Goal: Information Seeking & Learning: Understand process/instructions

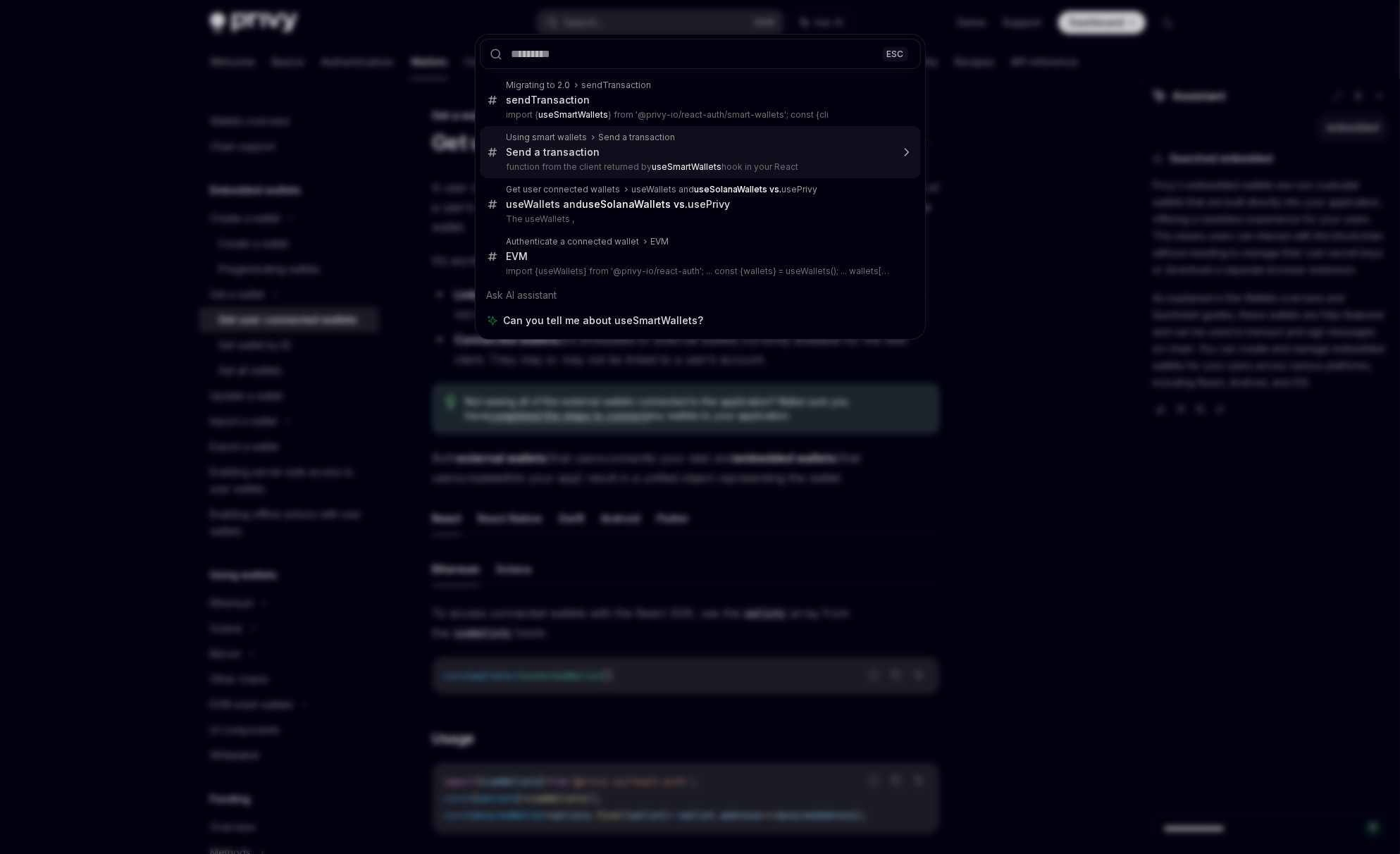
type textarea "*"
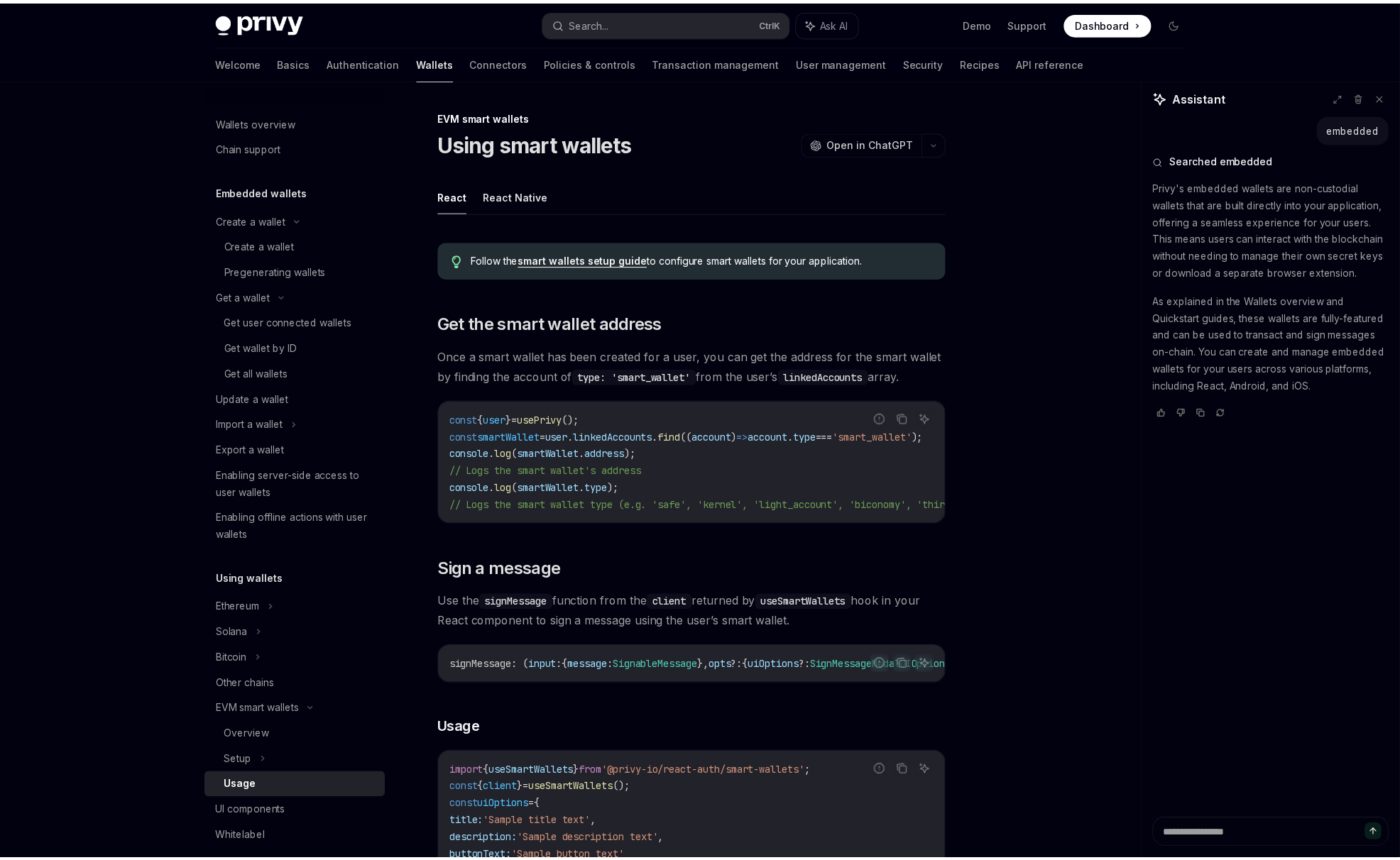
scroll to position [2051, 0]
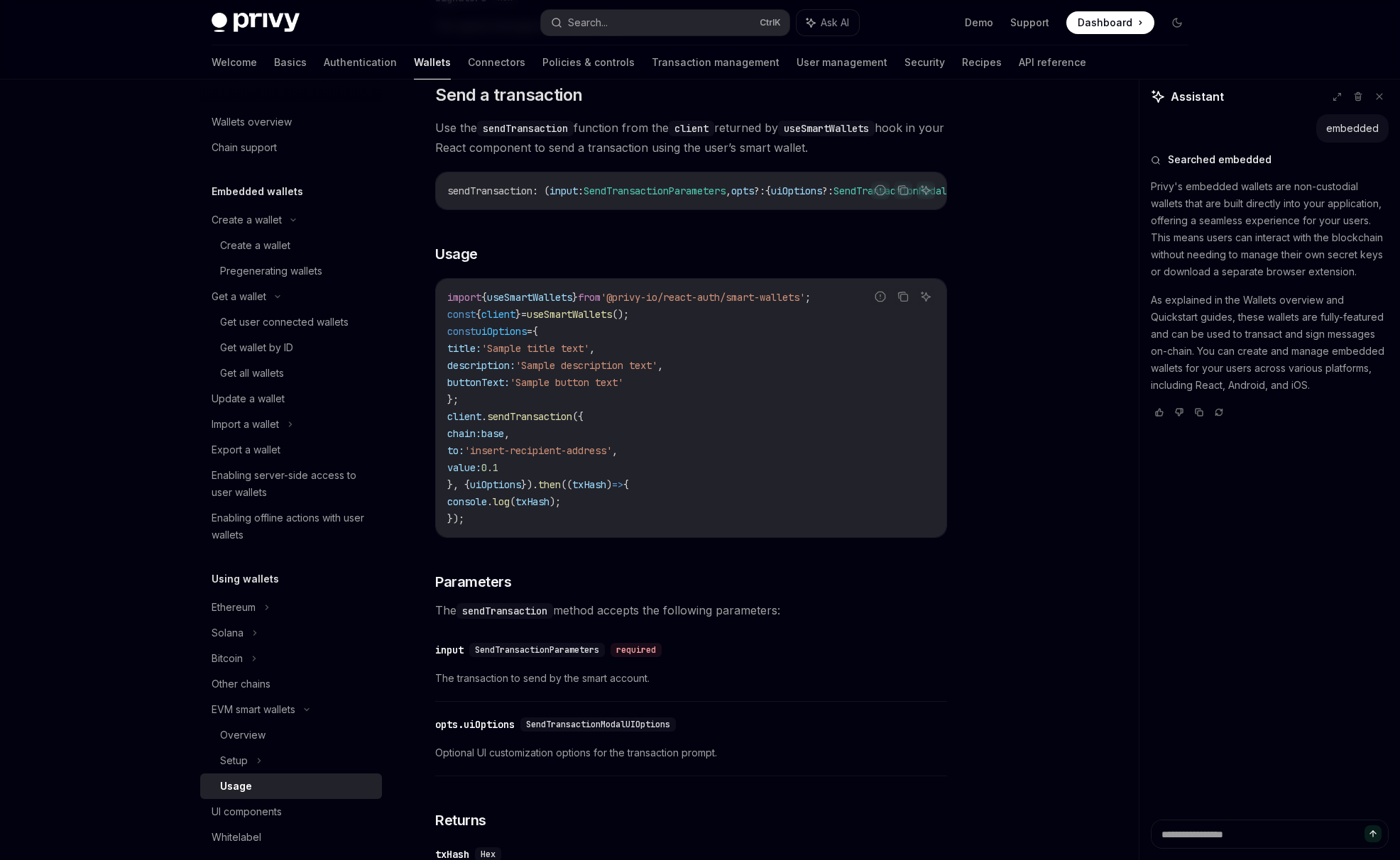
drag, startPoint x: 549, startPoint y: 317, endPoint x: 546, endPoint y: 328, distance: 11.4
click at [548, 320] on code "import { useSmartWallets } from '@privy-io/react-auth/smart-wallets' ; const { …" at bounding box center [691, 408] width 488 height 239
click at [546, 303] on span "useSmartWallets" at bounding box center [529, 298] width 85 height 13
copy span "useSmartWallets"
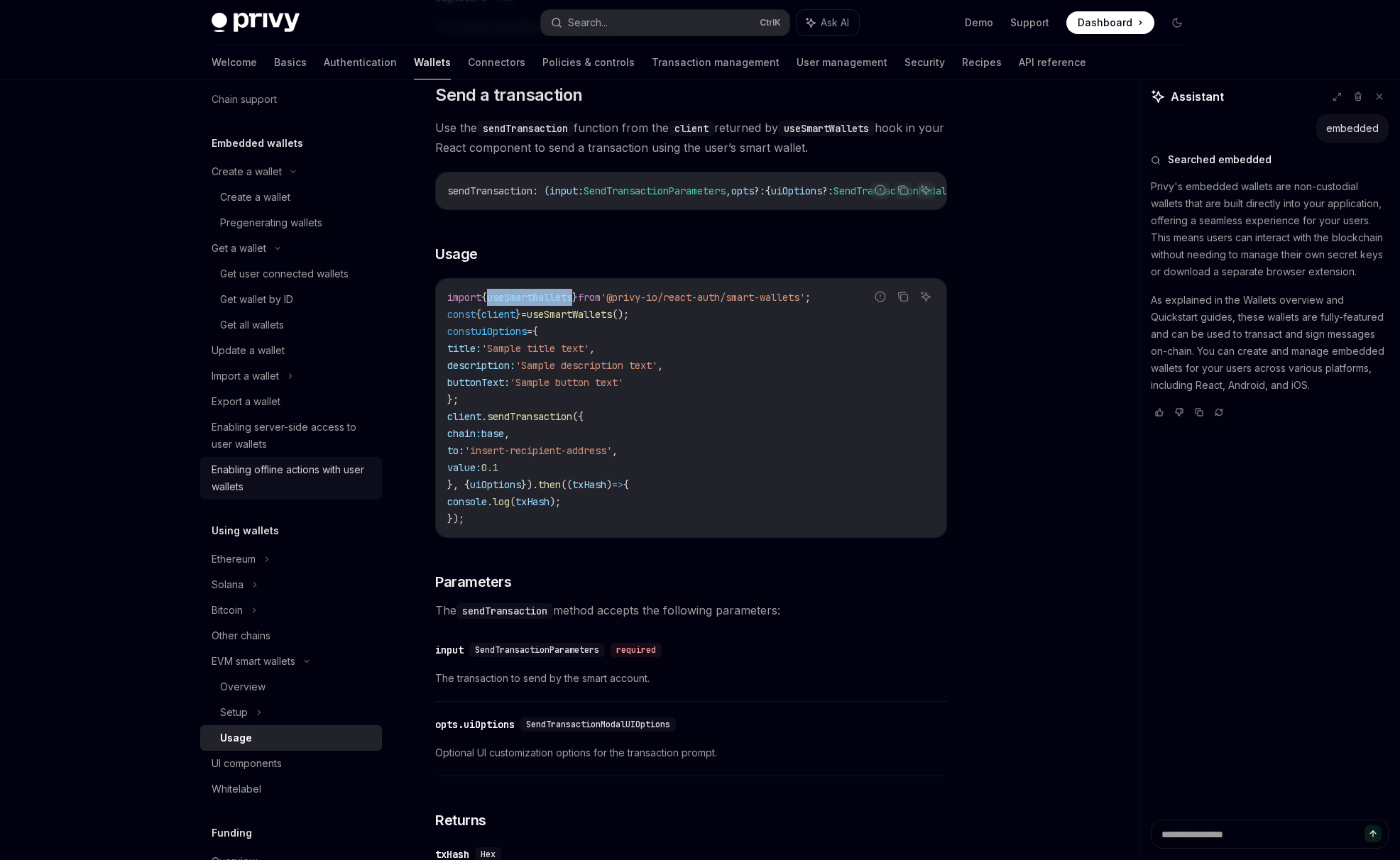
scroll to position [118, 0]
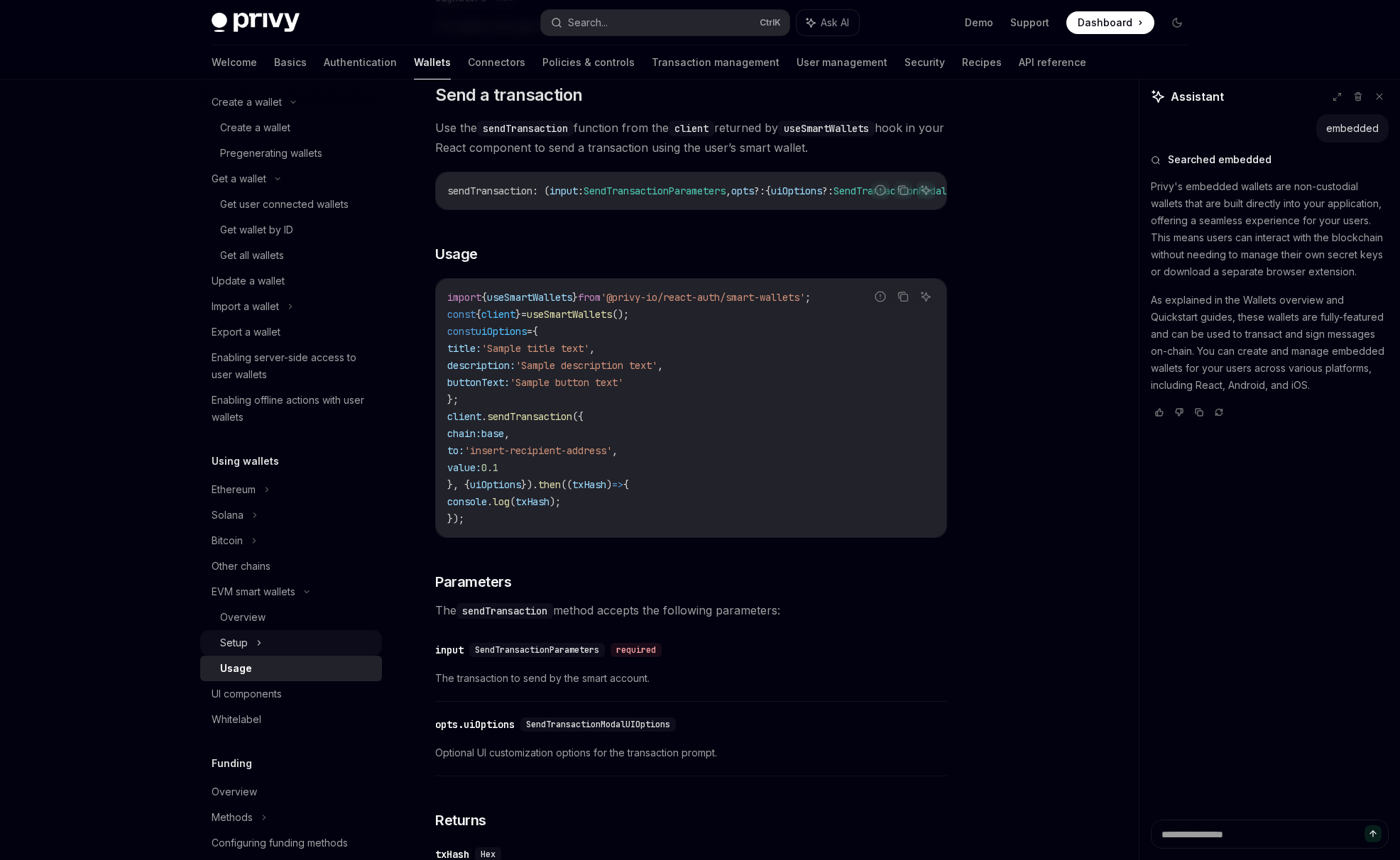
click at [226, 638] on div "Setup" at bounding box center [234, 643] width 28 height 17
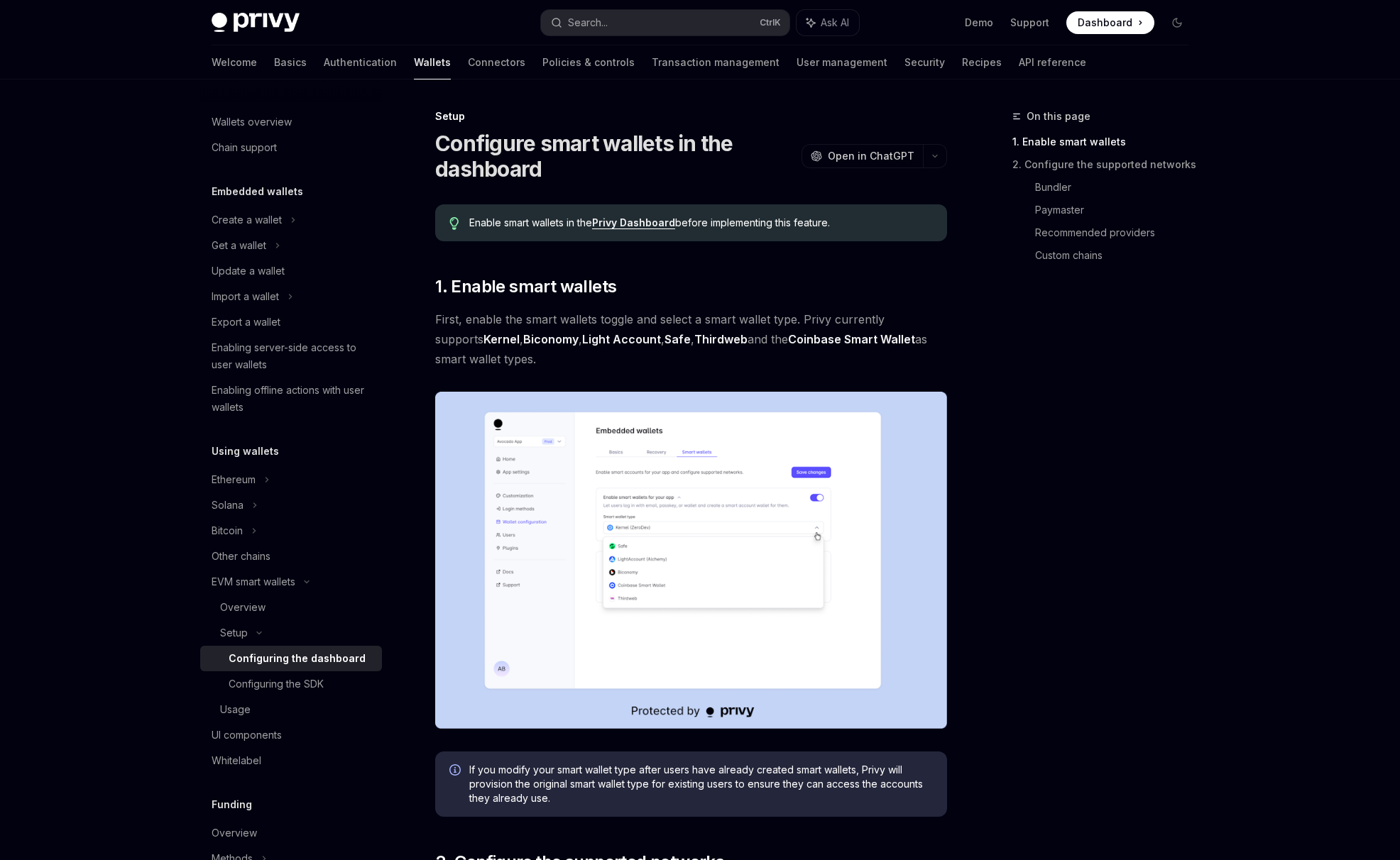
click at [298, 668] on link "Configuring the dashboard" at bounding box center [291, 658] width 182 height 25
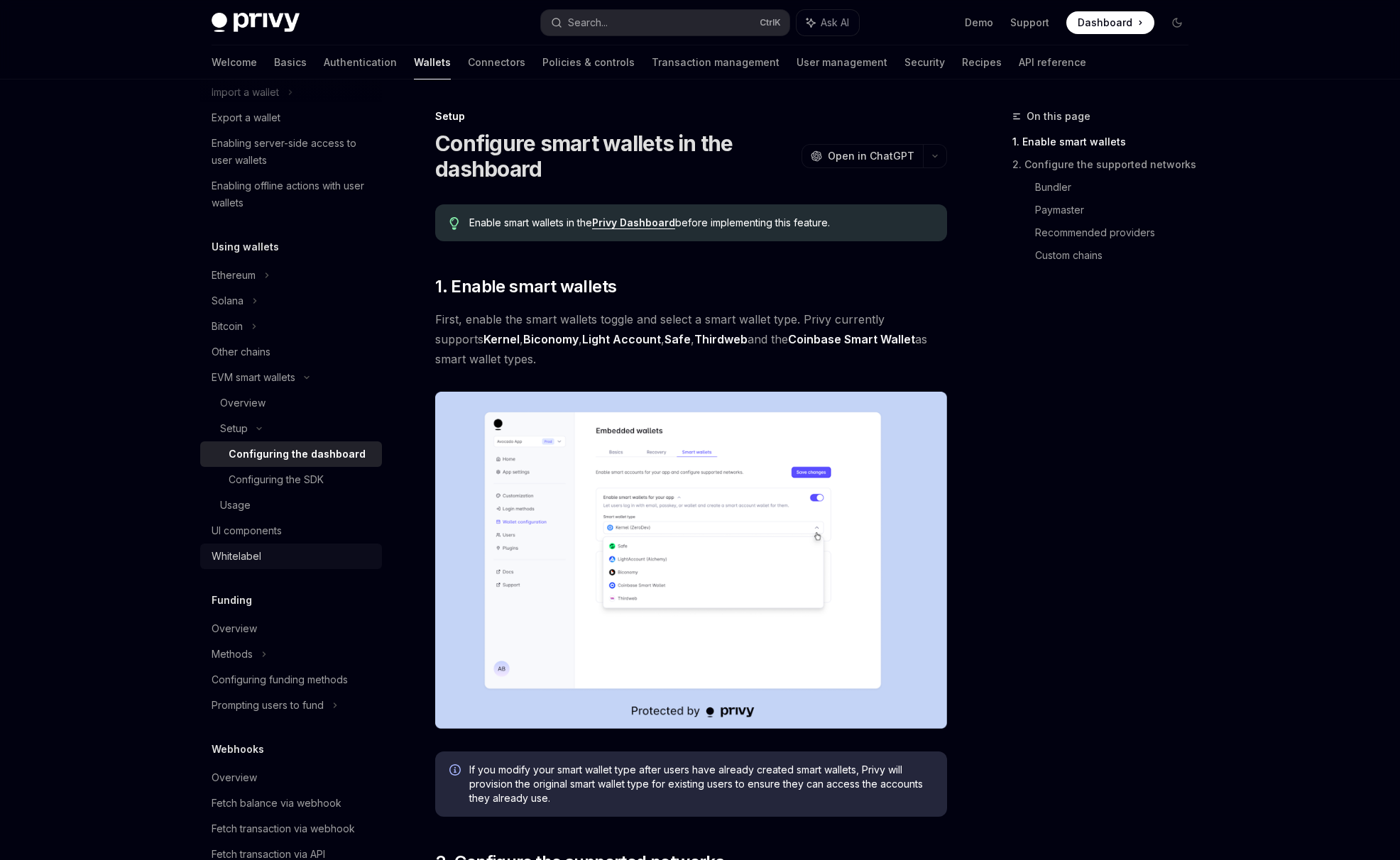
scroll to position [132, 0]
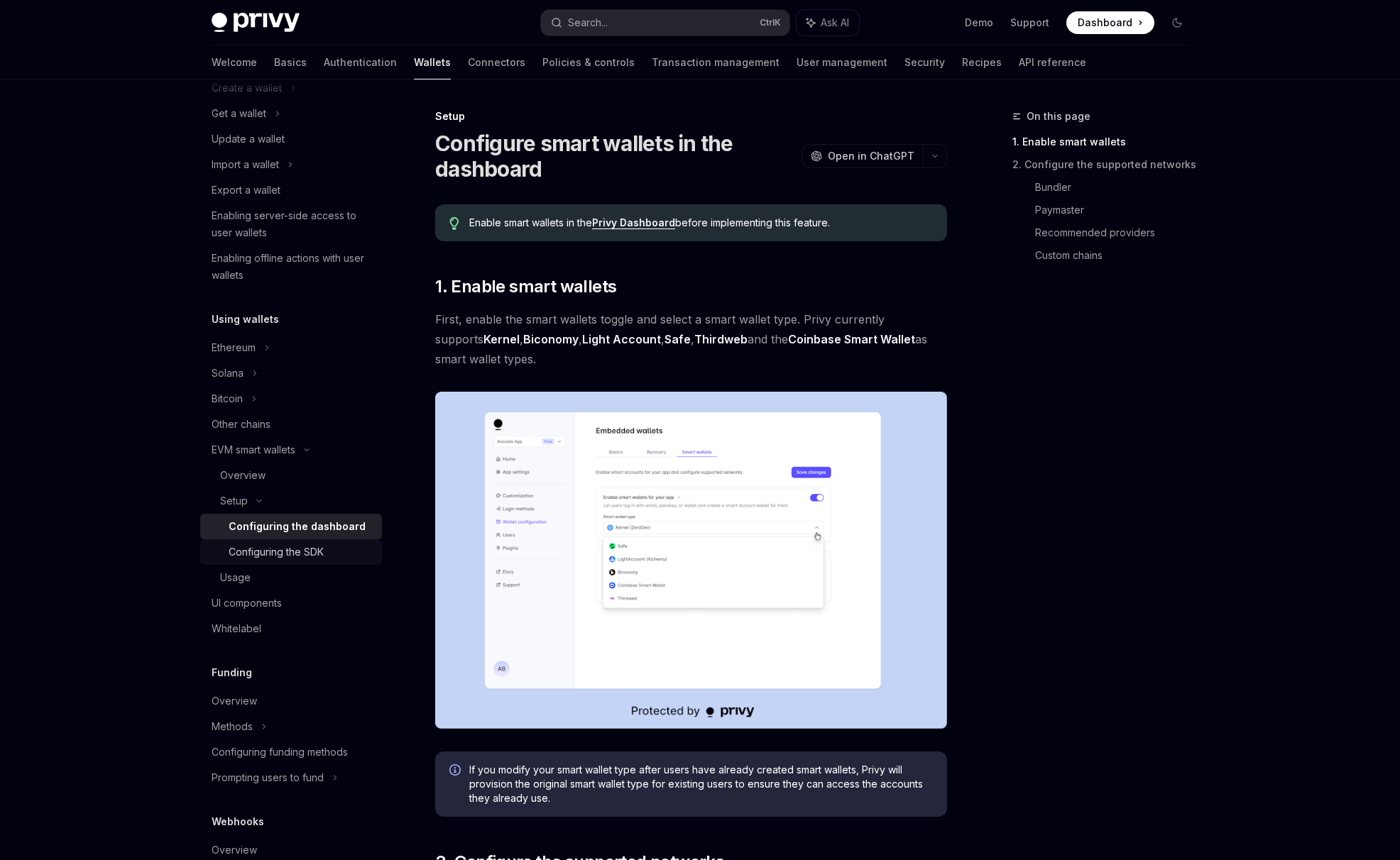
click at [263, 556] on div "Configuring the SDK" at bounding box center [276, 552] width 95 height 17
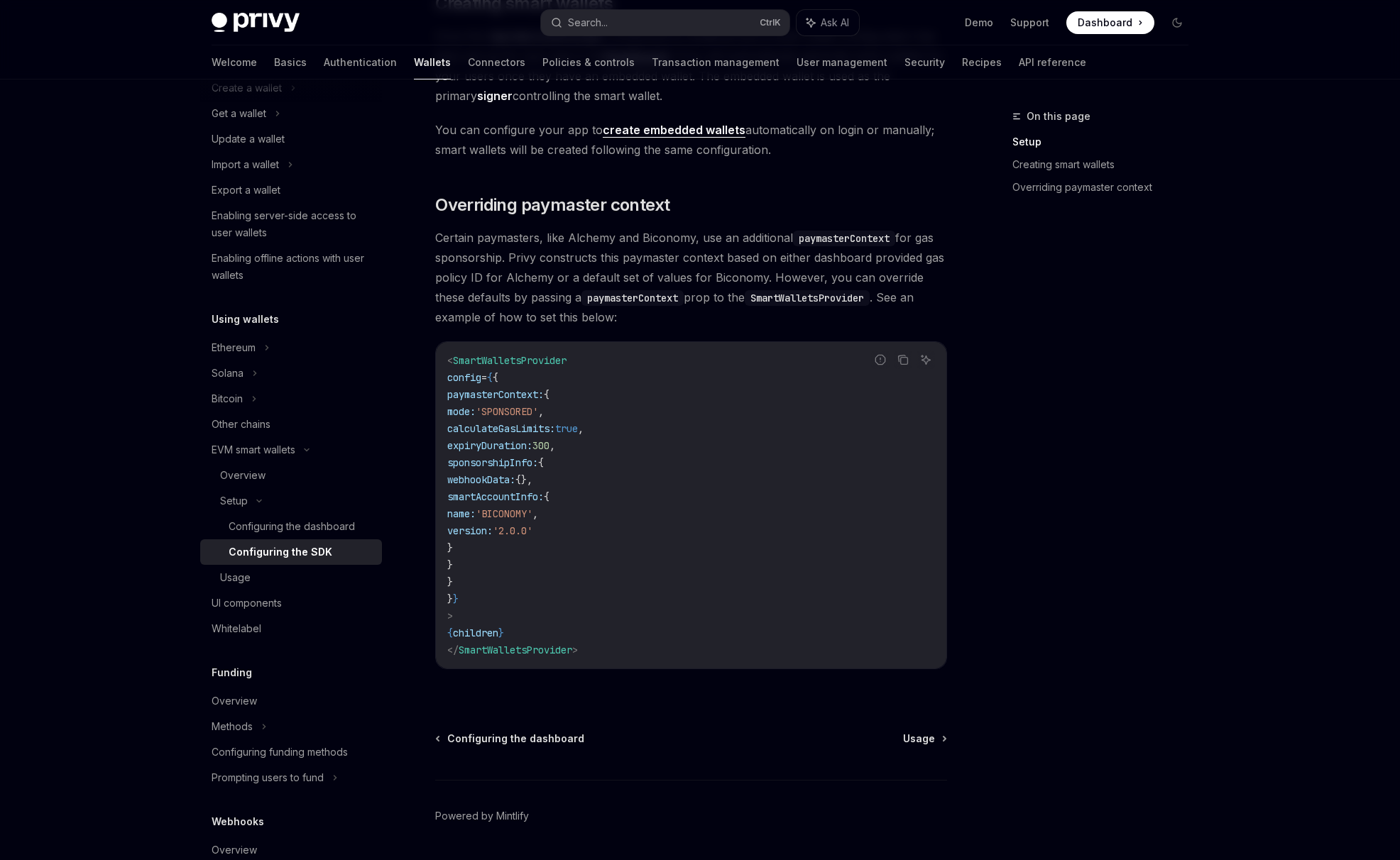
scroll to position [946, 0]
click at [265, 583] on div "Usage" at bounding box center [296, 577] width 153 height 17
type textarea "*"
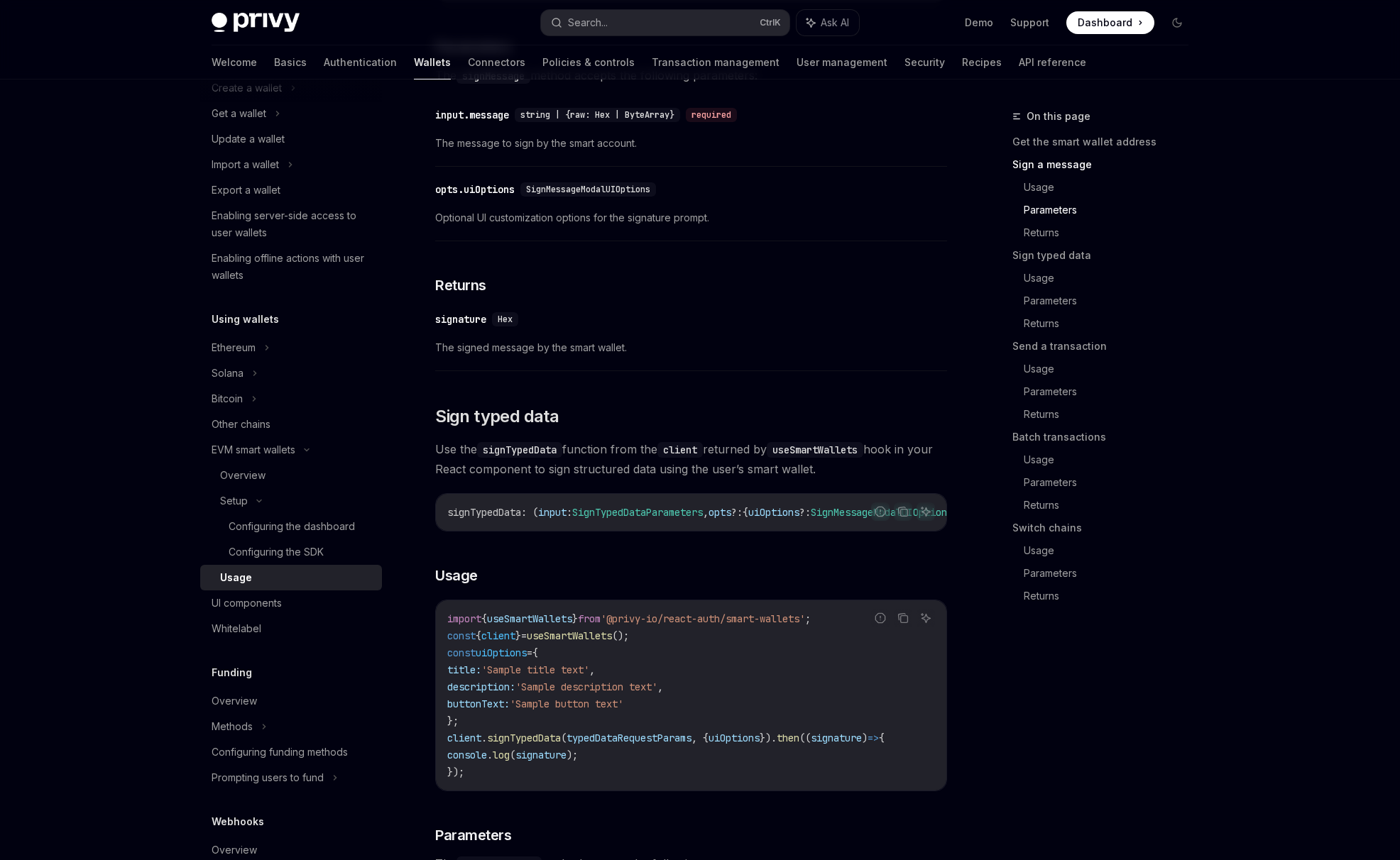
scroll to position [946, 0]
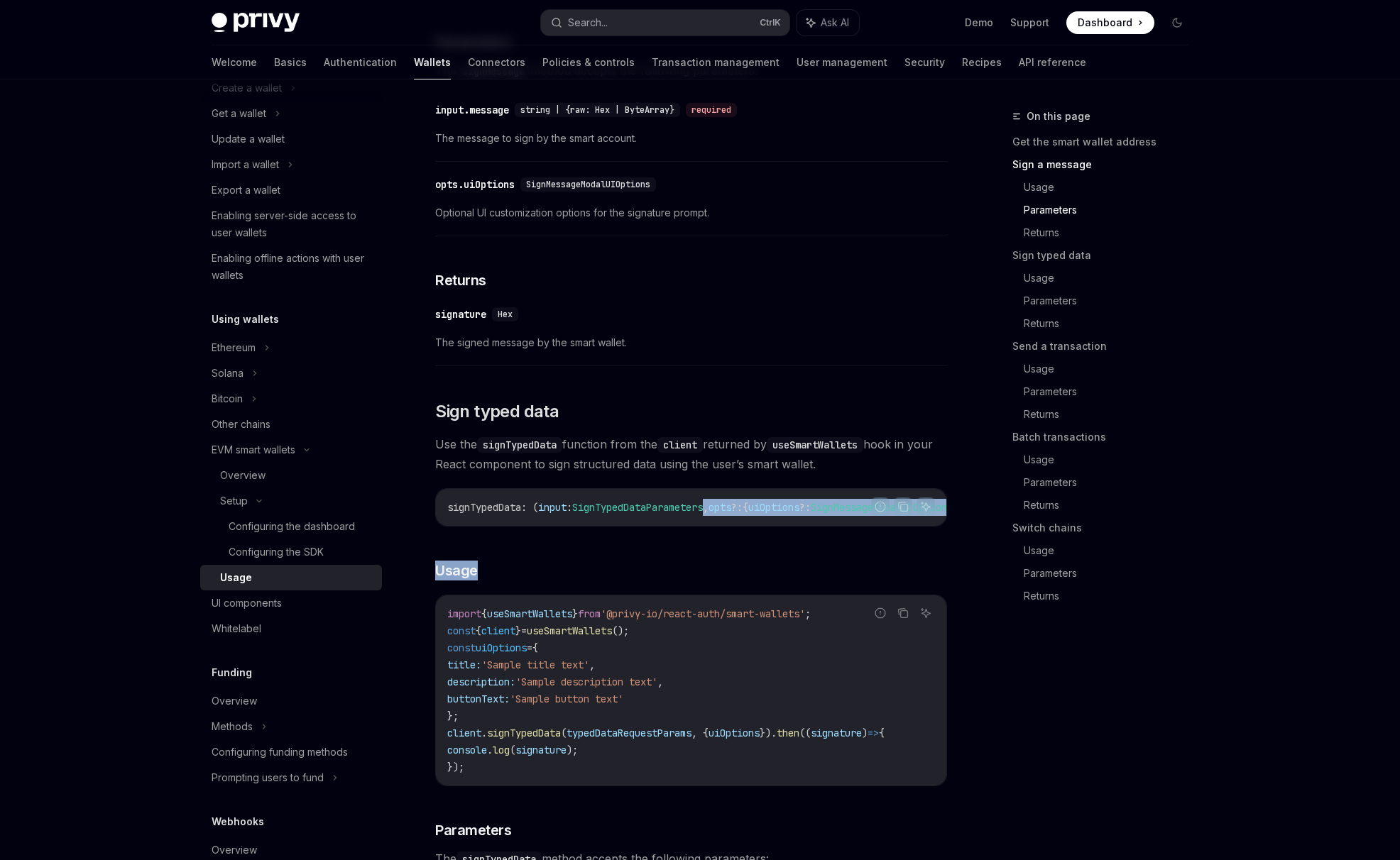
drag, startPoint x: 666, startPoint y: 540, endPoint x: 718, endPoint y: 544, distance: 52.2
drag, startPoint x: 718, startPoint y: 544, endPoint x: 694, endPoint y: 567, distance: 33.2
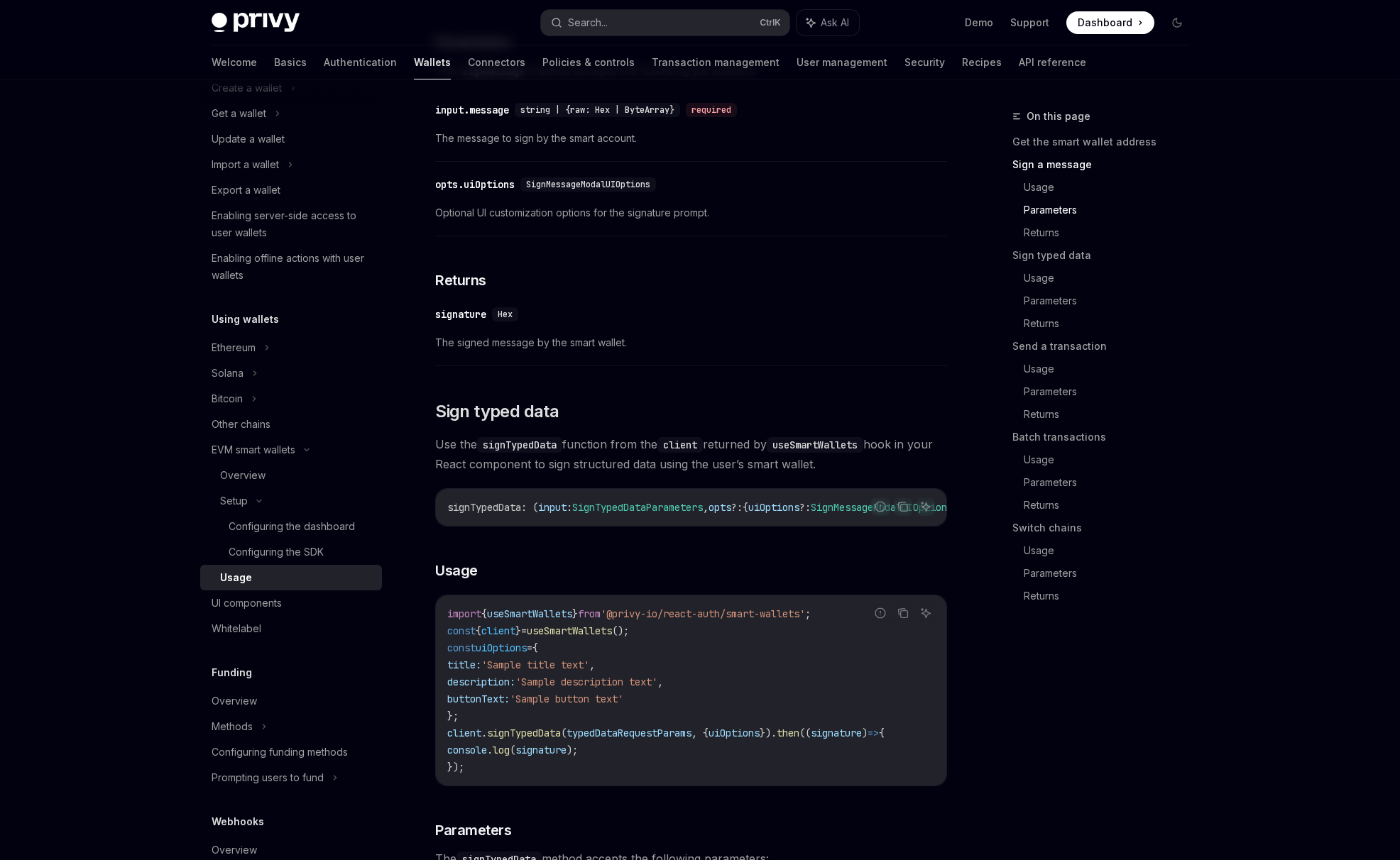
click at [705, 526] on div "signTypedData : ( input : SignTypedDataParameters , opts ?: { uiOptions ?: Sign…" at bounding box center [691, 507] width 510 height 37
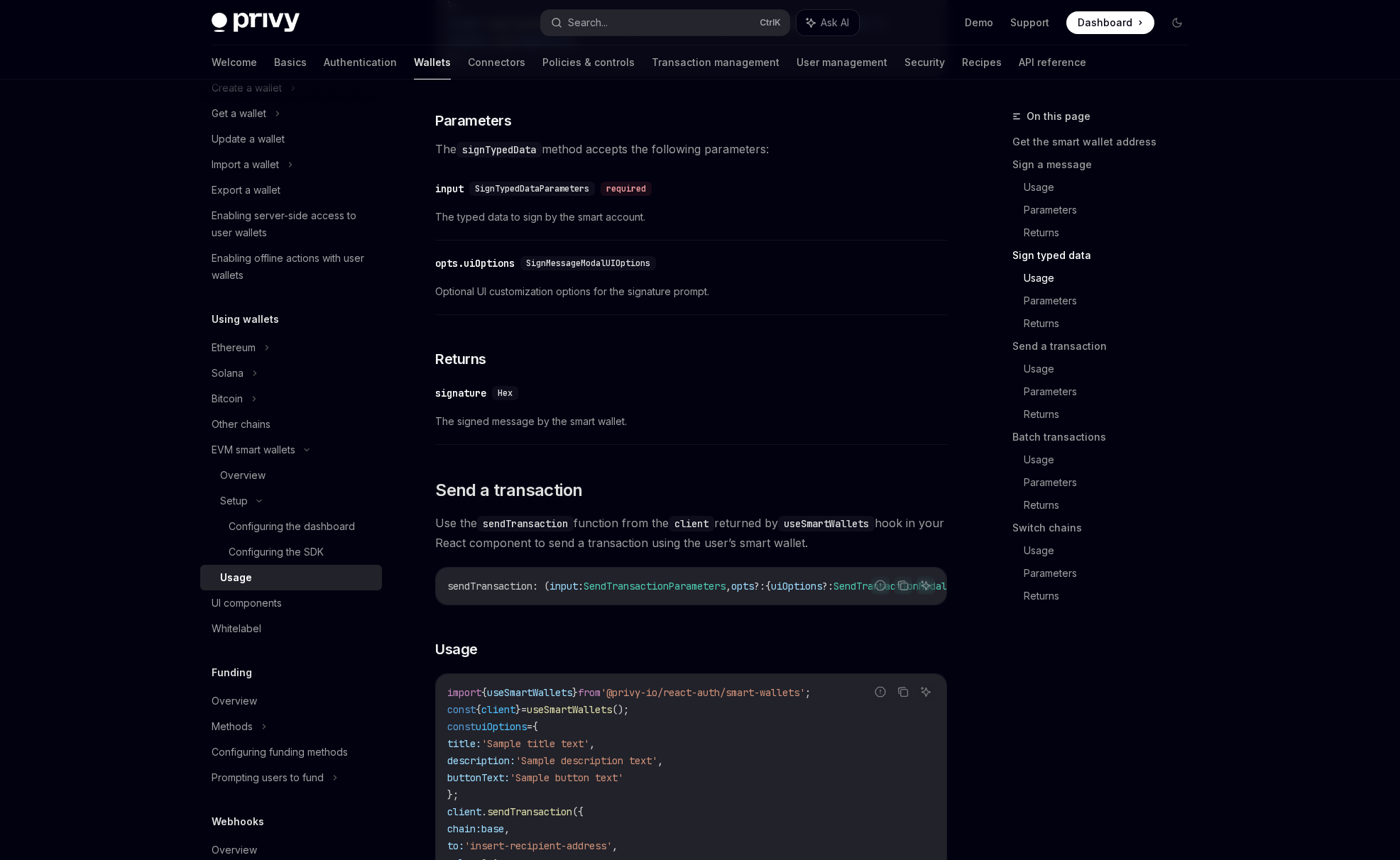
scroll to position [2010, 0]
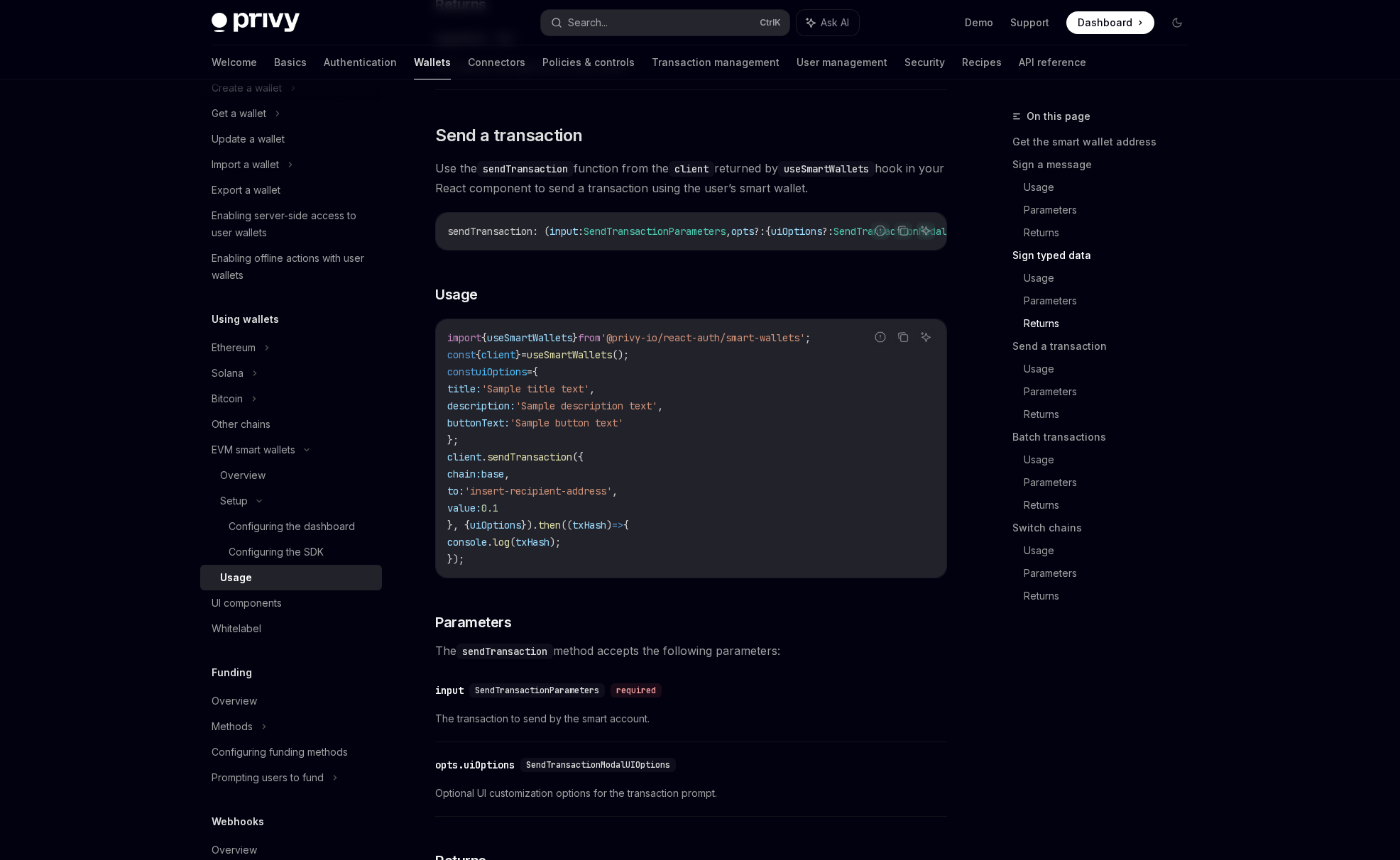
drag, startPoint x: 646, startPoint y: 829, endPoint x: 722, endPoint y: 859, distance: 81.7
click at [1131, 688] on div "On this page Get the smart wallet address Sign a message Usage Parameters Retur…" at bounding box center [1092, 484] width 216 height 752
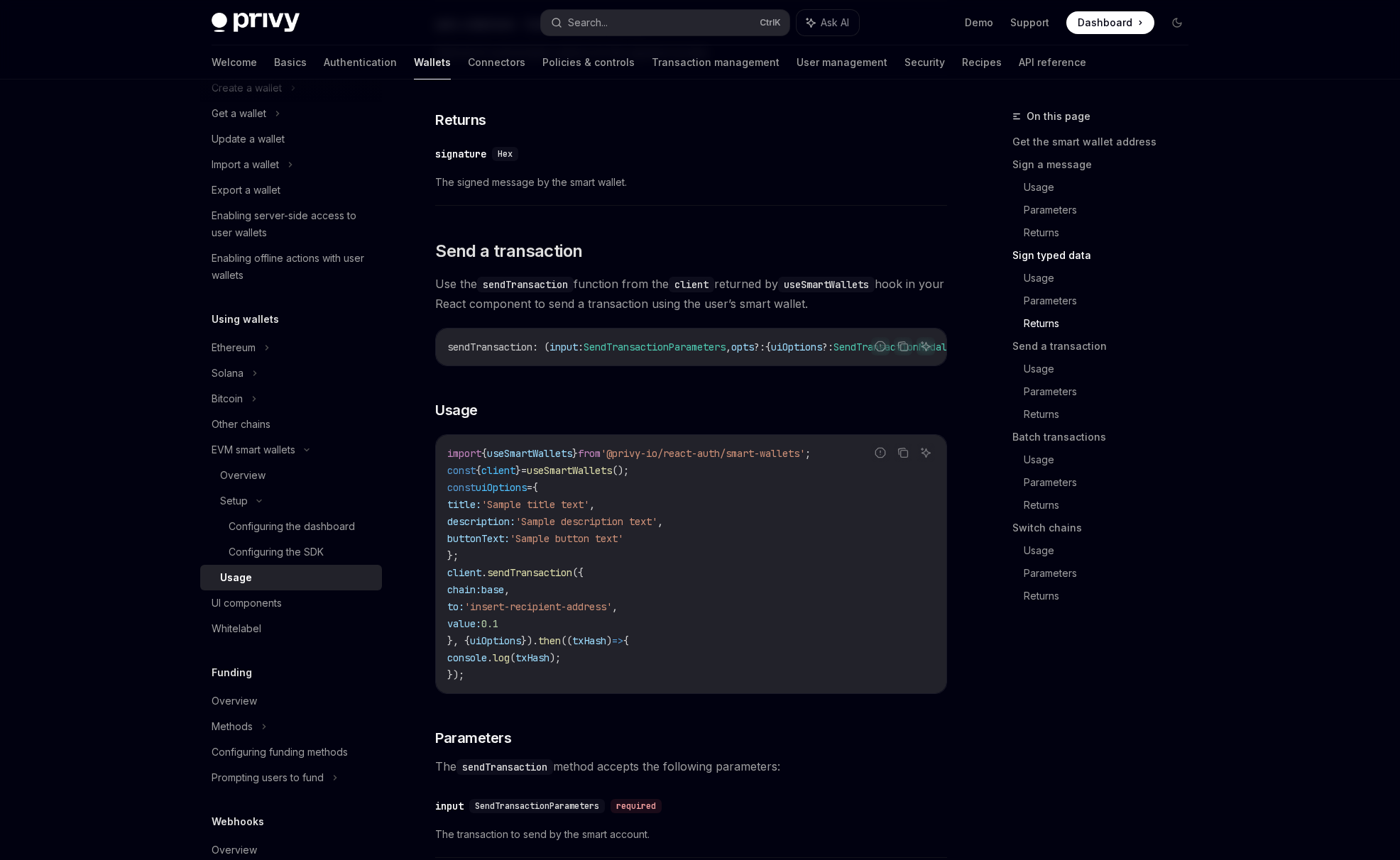
scroll to position [1892, 0]
click at [499, 479] on span "client" at bounding box center [498, 473] width 34 height 13
drag, startPoint x: 499, startPoint y: 501, endPoint x: 546, endPoint y: 635, distance: 142.0
click at [546, 616] on span "'insert-recipient-address'" at bounding box center [538, 609] width 148 height 13
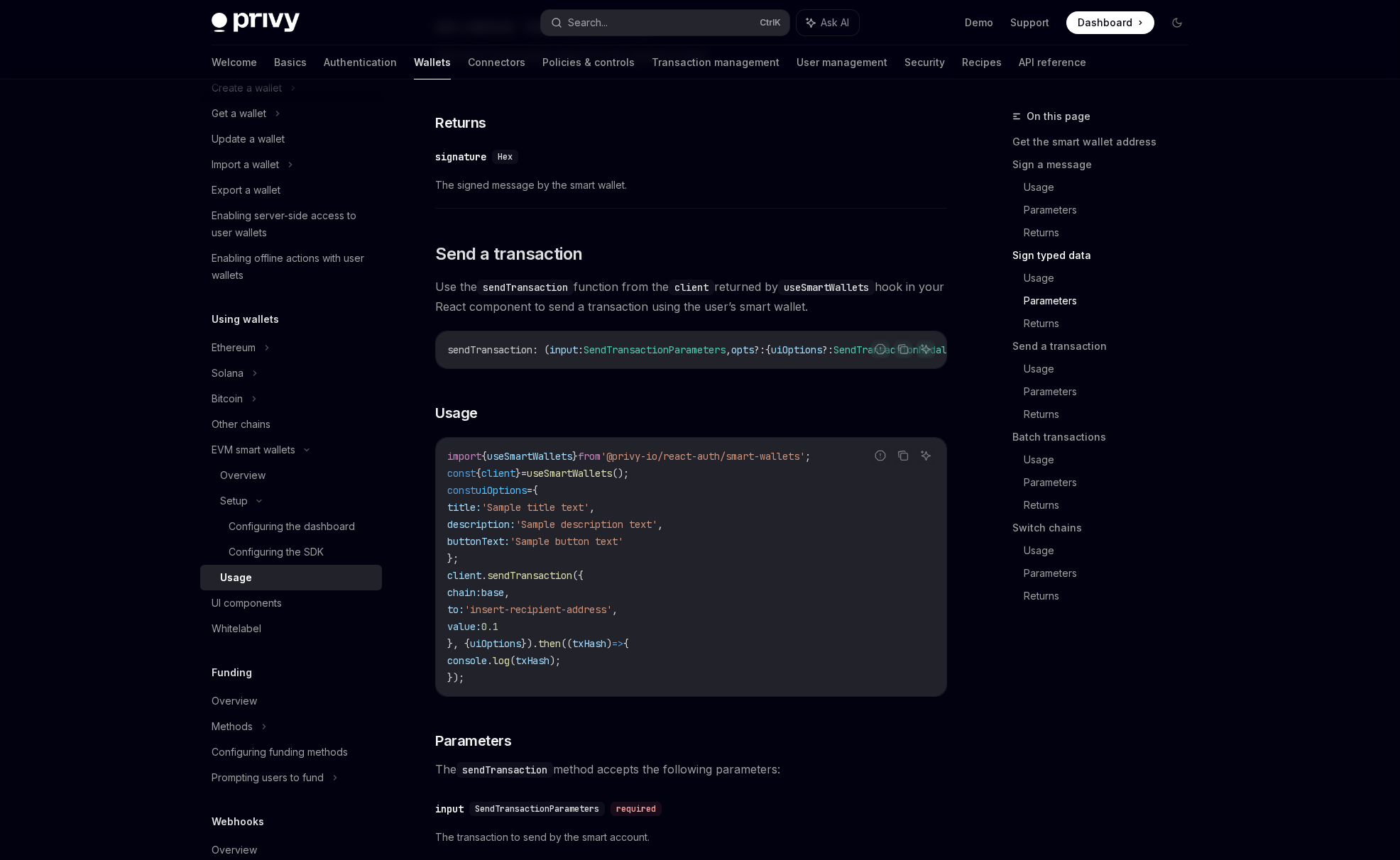
drag, startPoint x: 546, startPoint y: 635, endPoint x: 501, endPoint y: 662, distance: 52.5
click at [501, 662] on code "import { useSmartWallets } from '@privy-io/react-auth/smart-wallets' ; const { …" at bounding box center [691, 567] width 488 height 239
drag, startPoint x: 515, startPoint y: 621, endPoint x: 569, endPoint y: 618, distance: 54.1
click at [569, 618] on code "import { useSmartWallets } from '@privy-io/react-auth/smart-wallets' ; const { …" at bounding box center [691, 567] width 488 height 239
click at [812, 631] on code "import { useSmartWallets } from '@privy-io/react-auth/smart-wallets' ; const { …" at bounding box center [691, 567] width 488 height 239
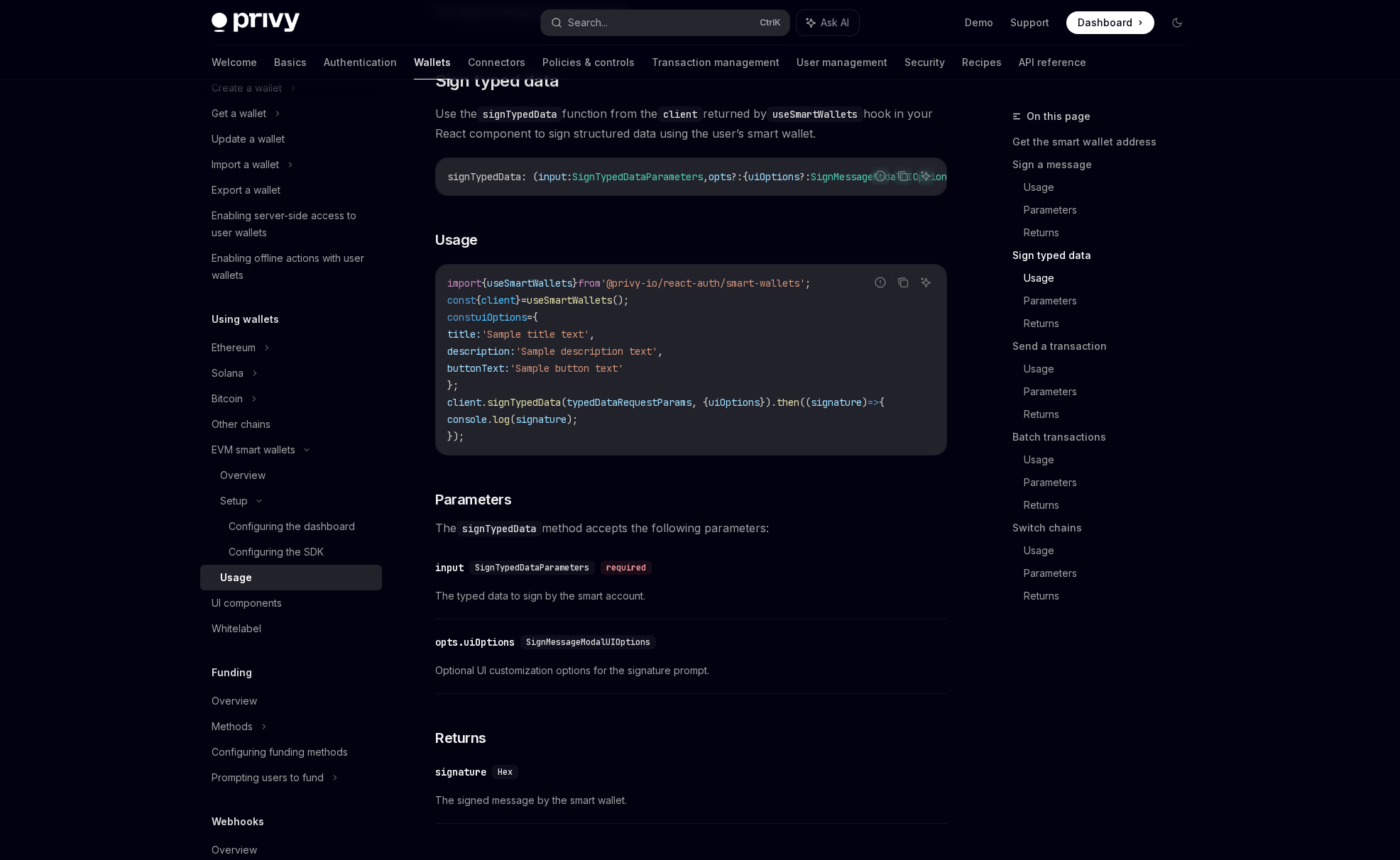
scroll to position [1182, 0]
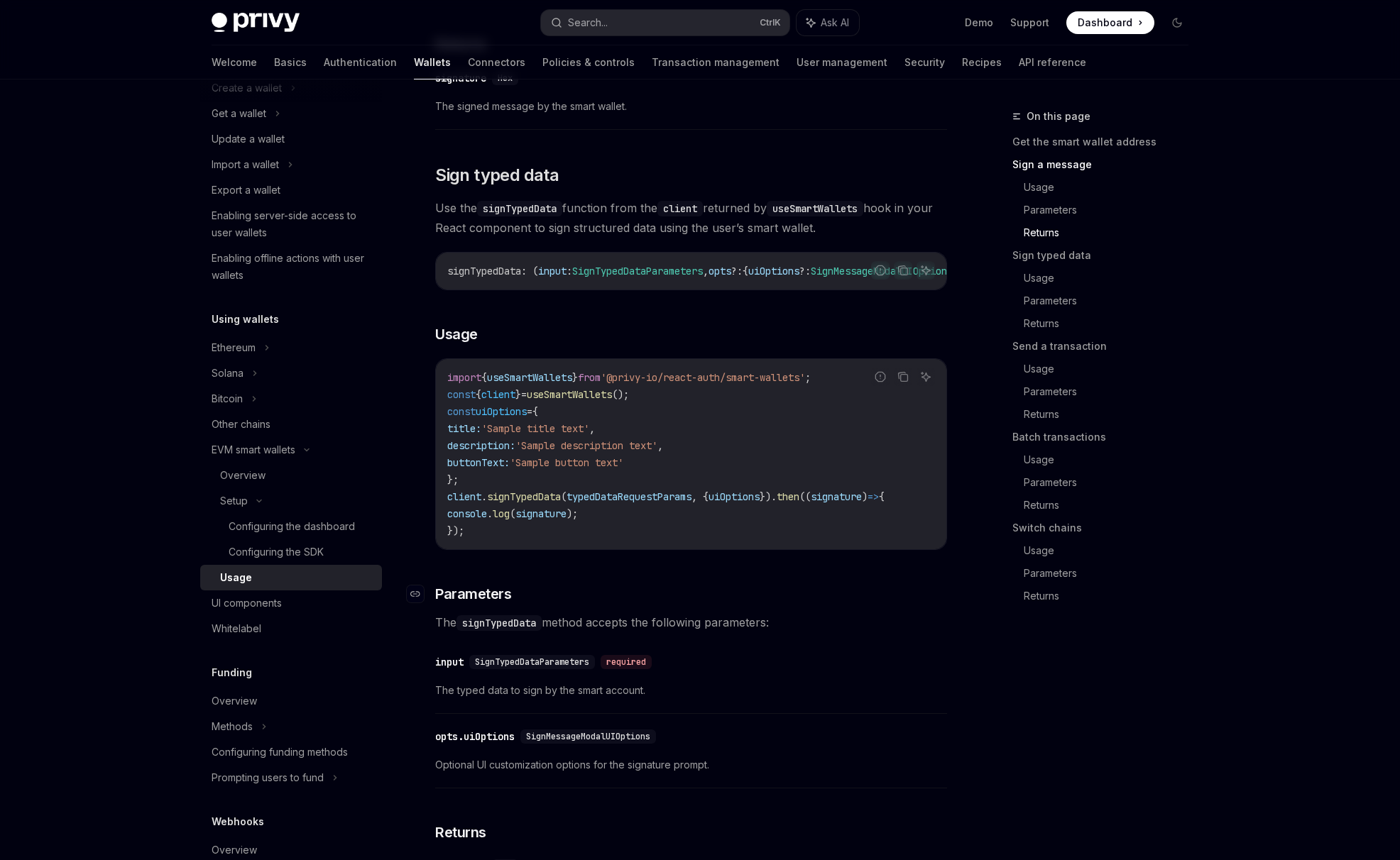
click at [812, 604] on h3 "​ Parameters" at bounding box center [691, 594] width 512 height 19
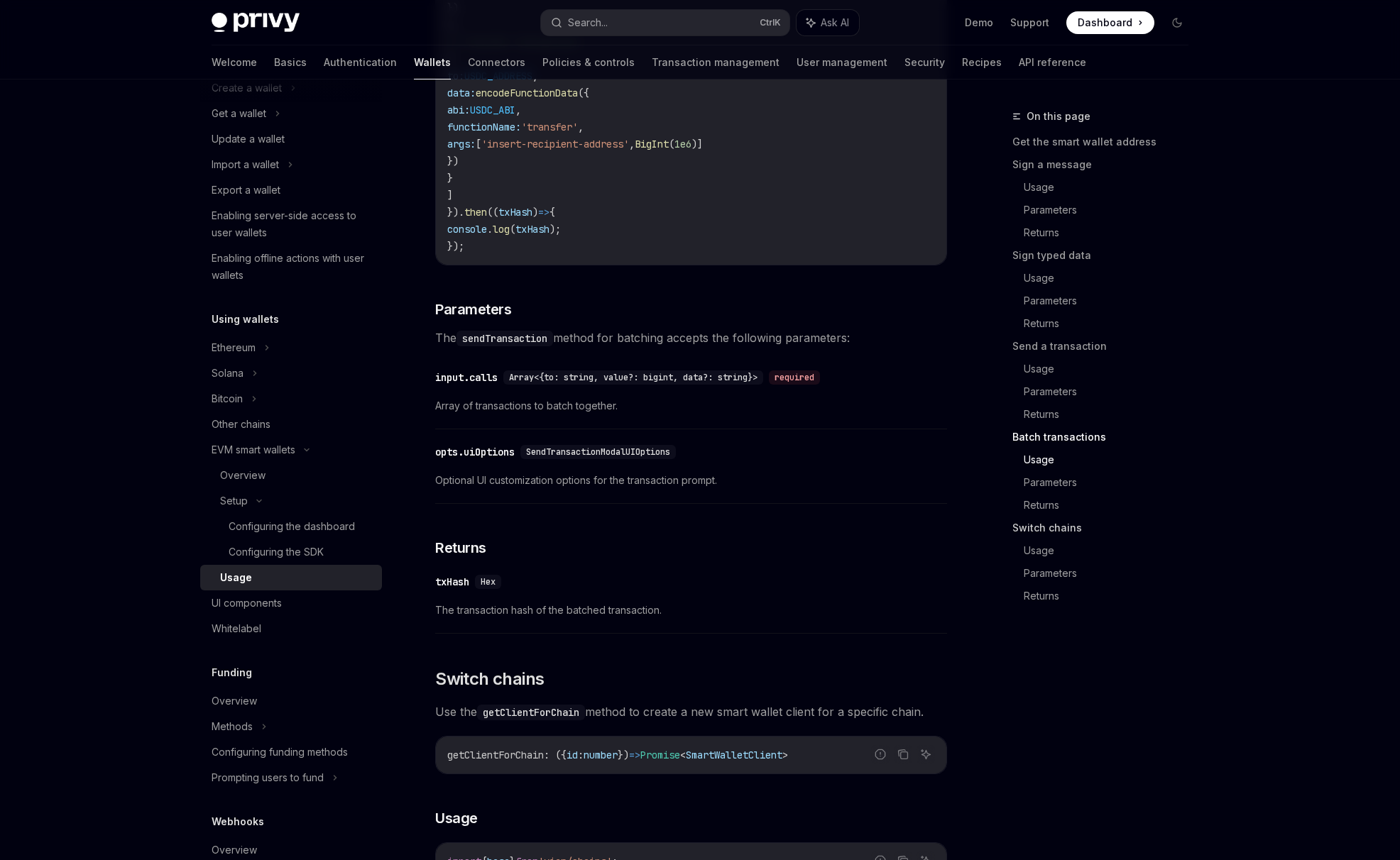
click at [1040, 534] on link "Switch chains" at bounding box center [1105, 528] width 187 height 23
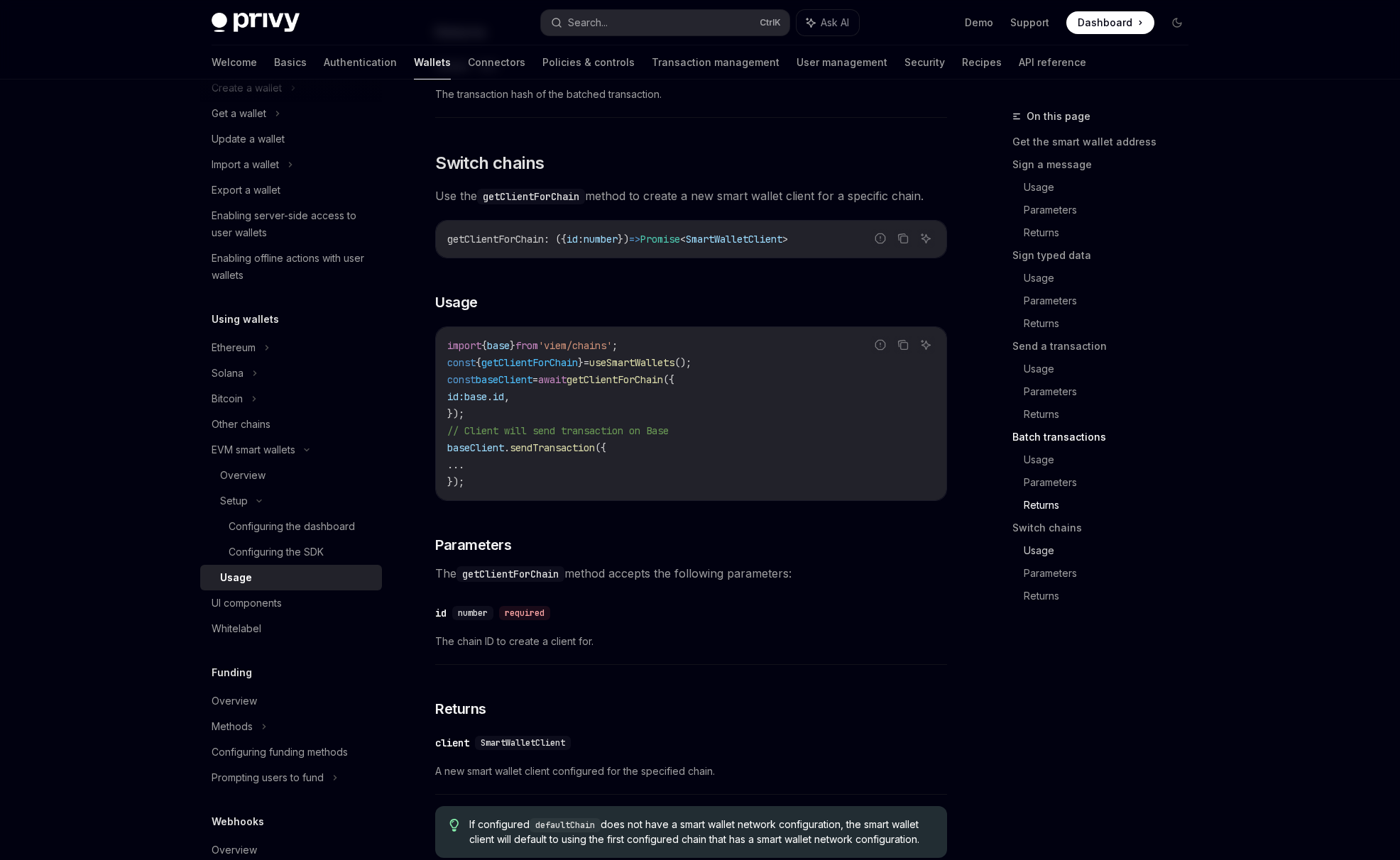
scroll to position [3975, 0]
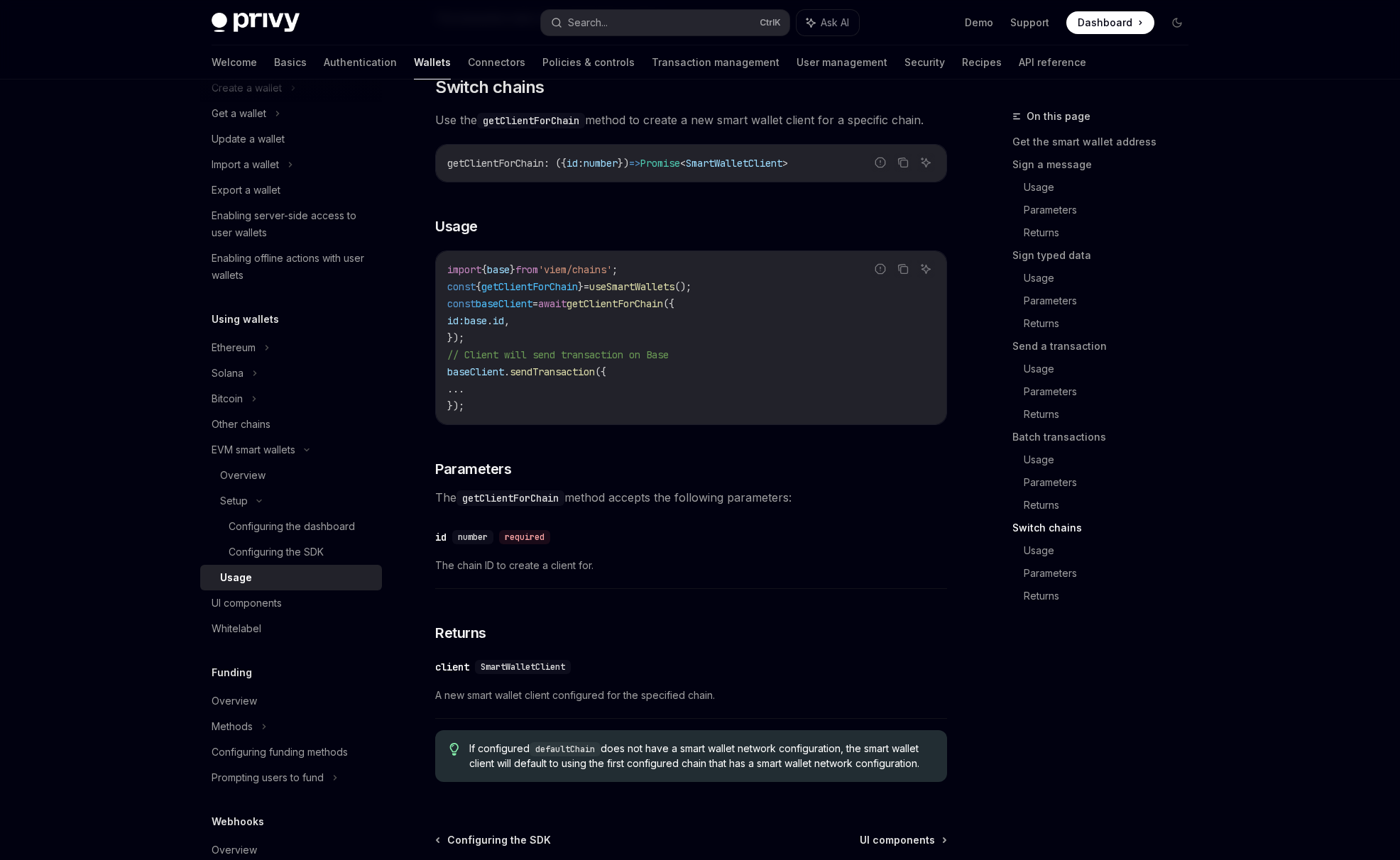
click at [882, 574] on span "The chain ID to create a client for." at bounding box center [691, 565] width 512 height 17
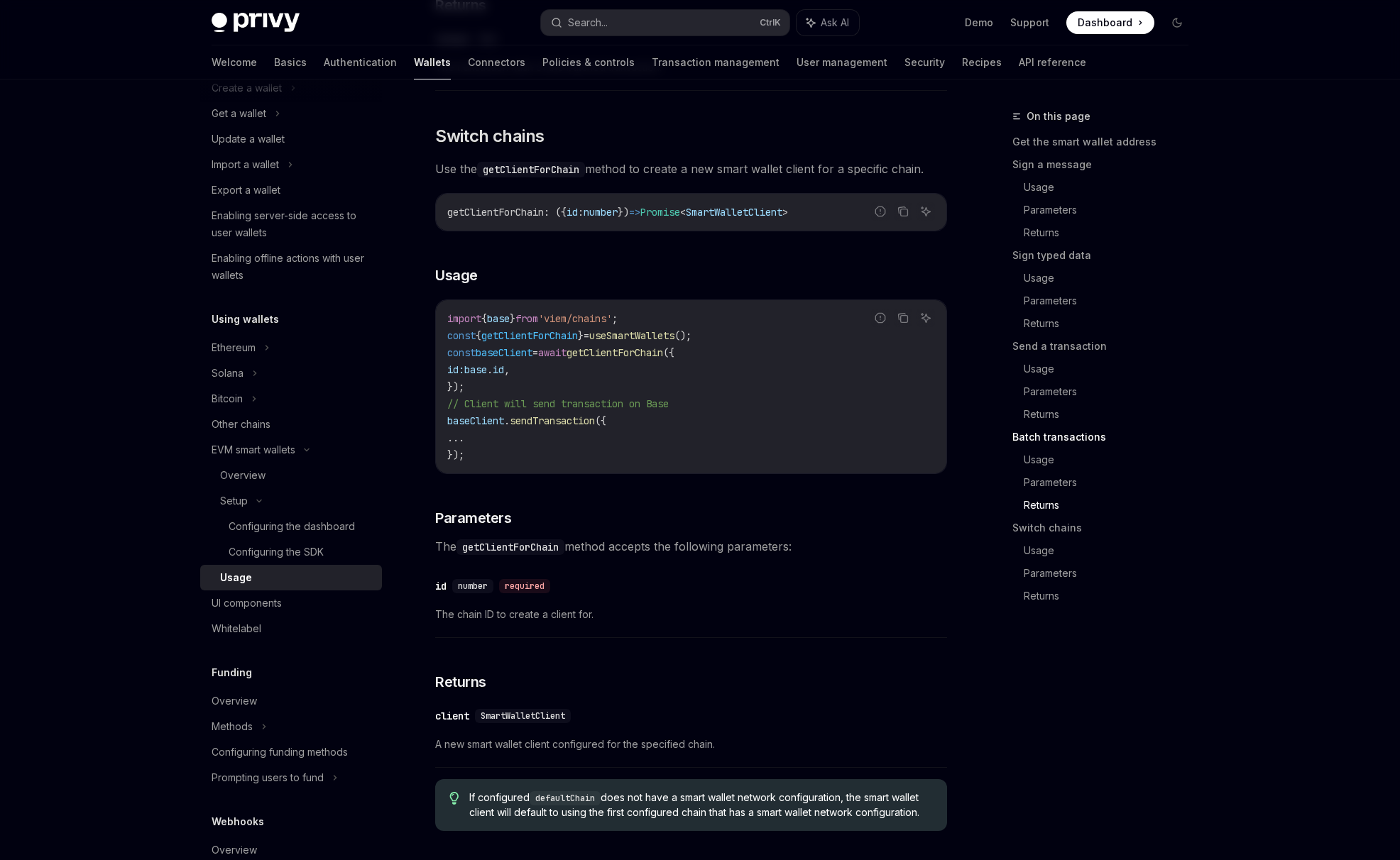
scroll to position [3857, 0]
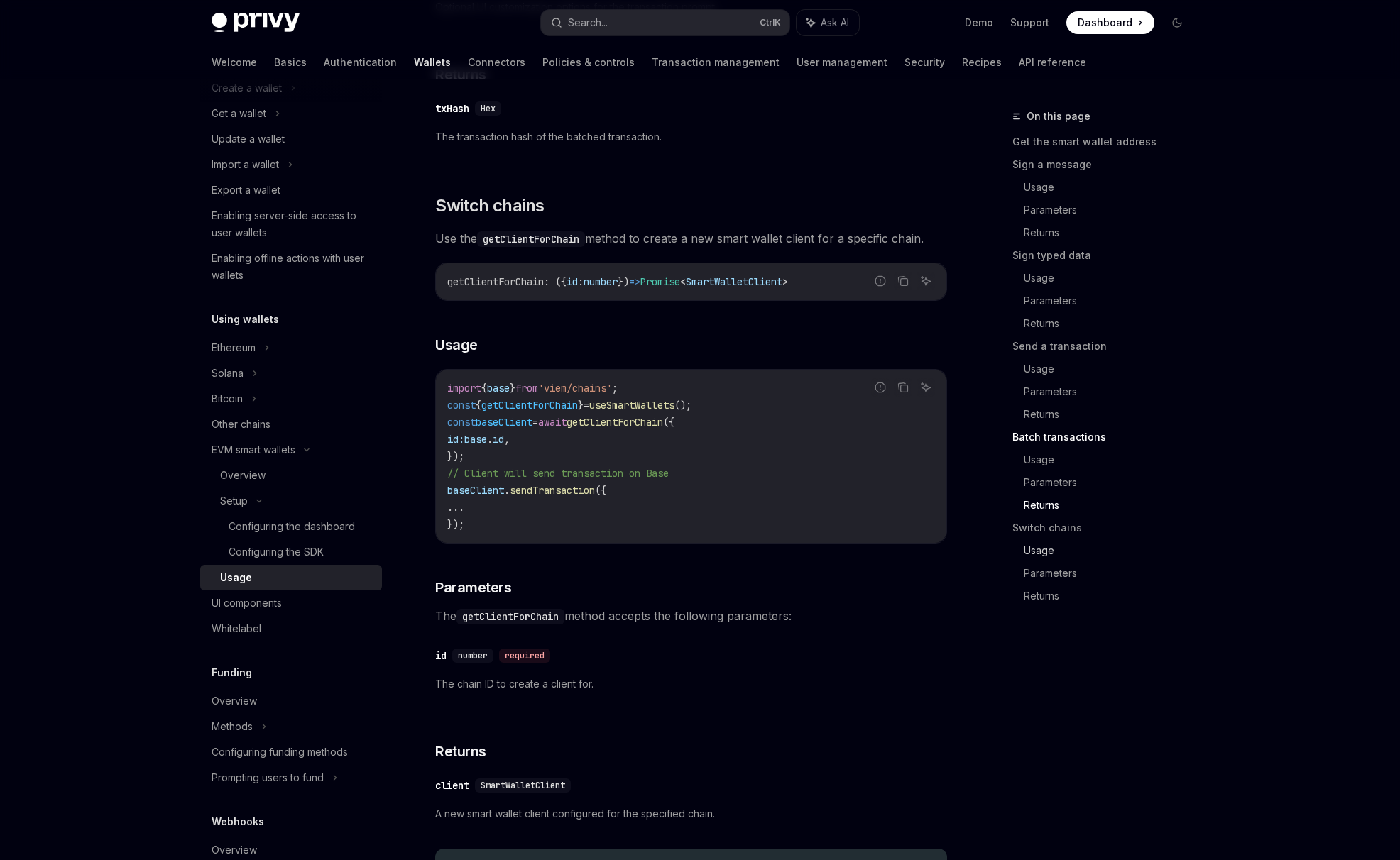
click at [1033, 557] on link "Usage" at bounding box center [1111, 551] width 176 height 23
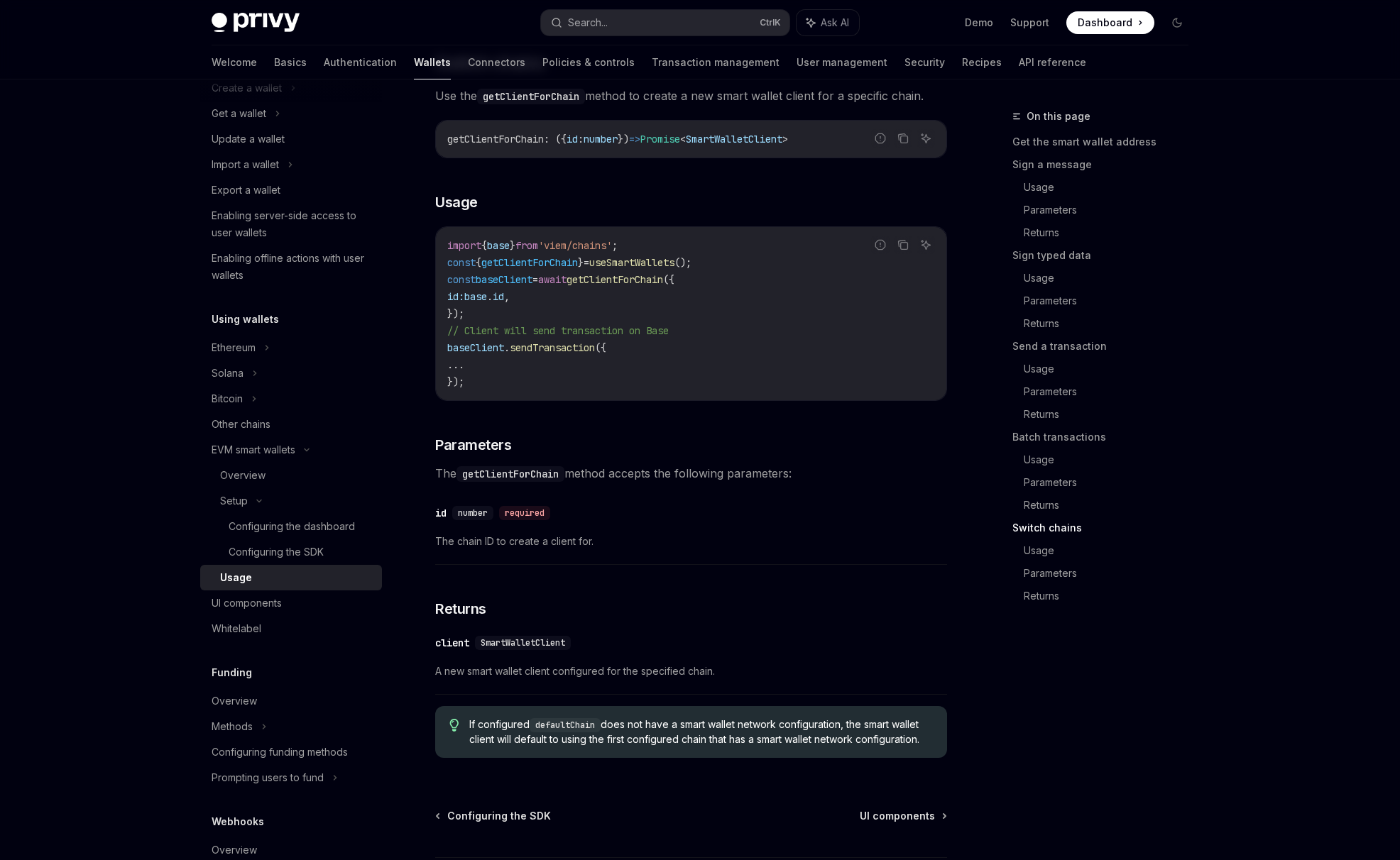
scroll to position [3998, 0]
drag, startPoint x: 674, startPoint y: 280, endPoint x: 421, endPoint y: 287, distance: 253.1
copy span "import { base } from 'viem/chains' ;"
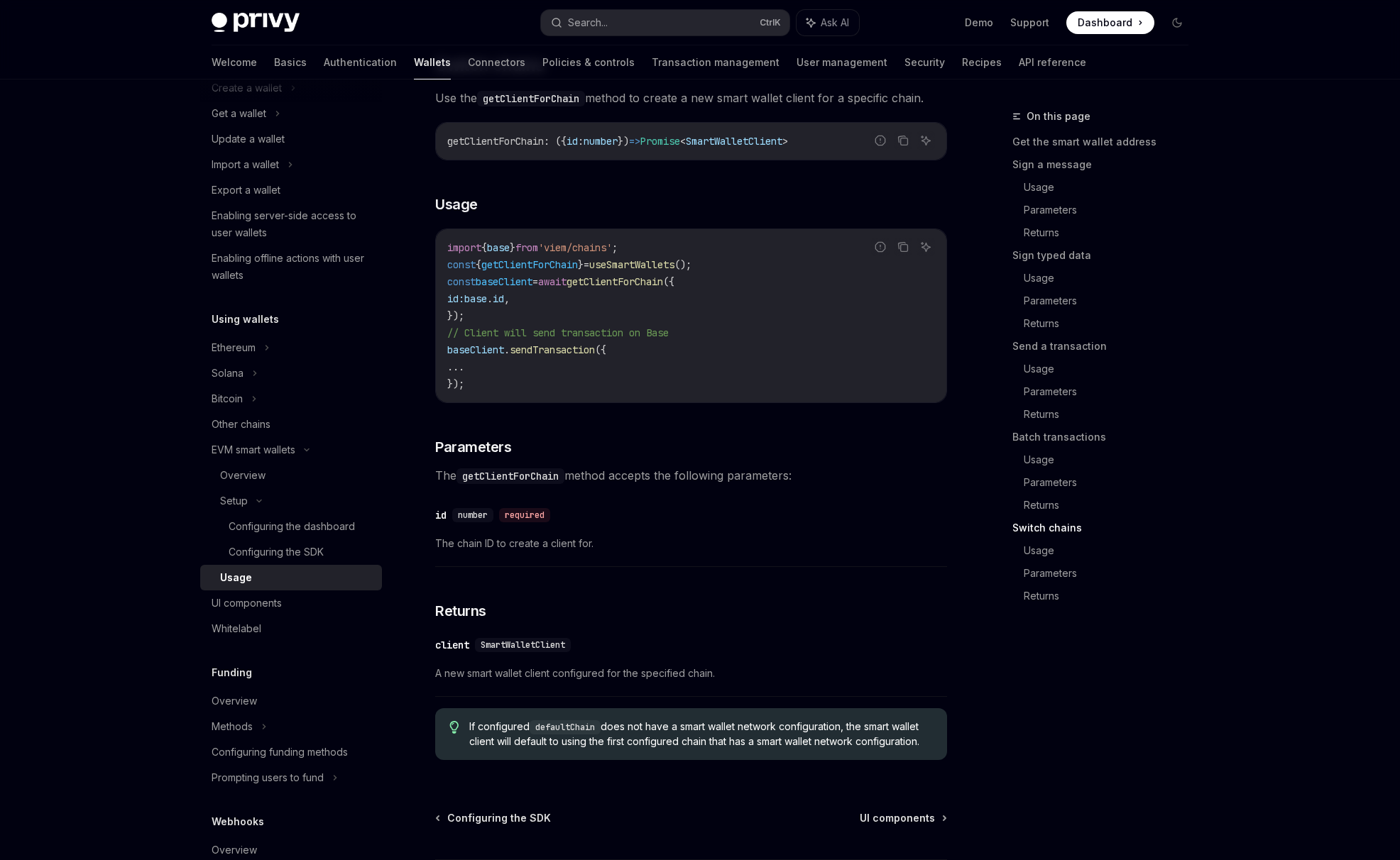
click at [562, 288] on span "await" at bounding box center [552, 282] width 28 height 13
drag, startPoint x: 562, startPoint y: 316, endPoint x: 459, endPoint y: 344, distance: 106.7
click at [459, 344] on code "import { base } from 'viem/chains' ; const { getClientForChain } = useSmartWall…" at bounding box center [691, 316] width 488 height 153
click at [456, 355] on code "import { base } from 'viem/chains' ; const { getClientForChain } = useSmartWall…" at bounding box center [691, 316] width 488 height 153
drag, startPoint x: 456, startPoint y: 355, endPoint x: 456, endPoint y: 347, distance: 8.0
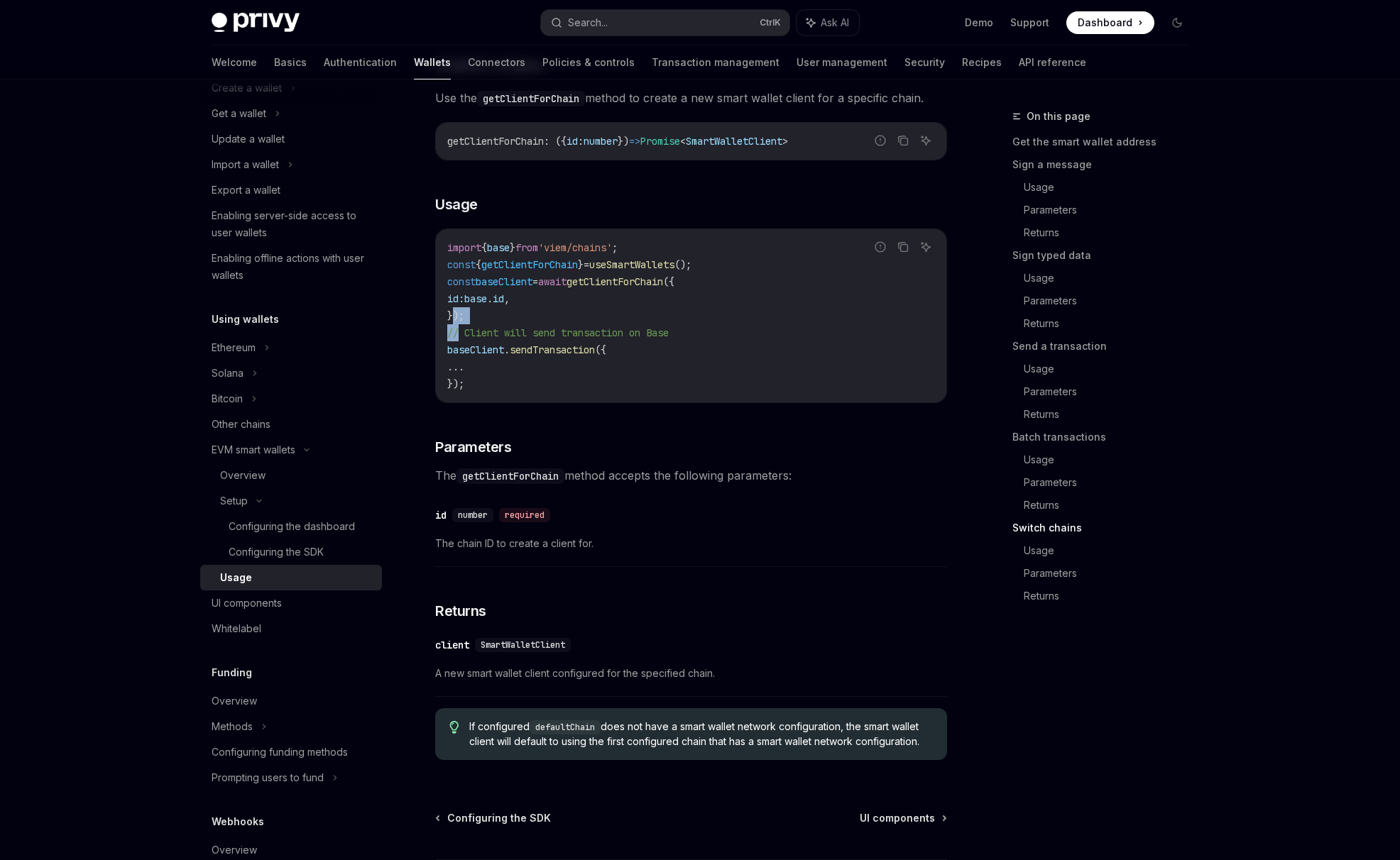
click at [456, 322] on span "});" at bounding box center [455, 316] width 17 height 13
click at [461, 322] on span "});" at bounding box center [455, 316] width 17 height 13
drag, startPoint x: 459, startPoint y: 346, endPoint x: 561, endPoint y: 313, distance: 107.2
click at [561, 313] on code "import { base } from 'viem/chains' ; const { getClientForChain } = useSmartWall…" at bounding box center [691, 316] width 488 height 153
copy code "await getClientForChain ({ id: base . id , })"
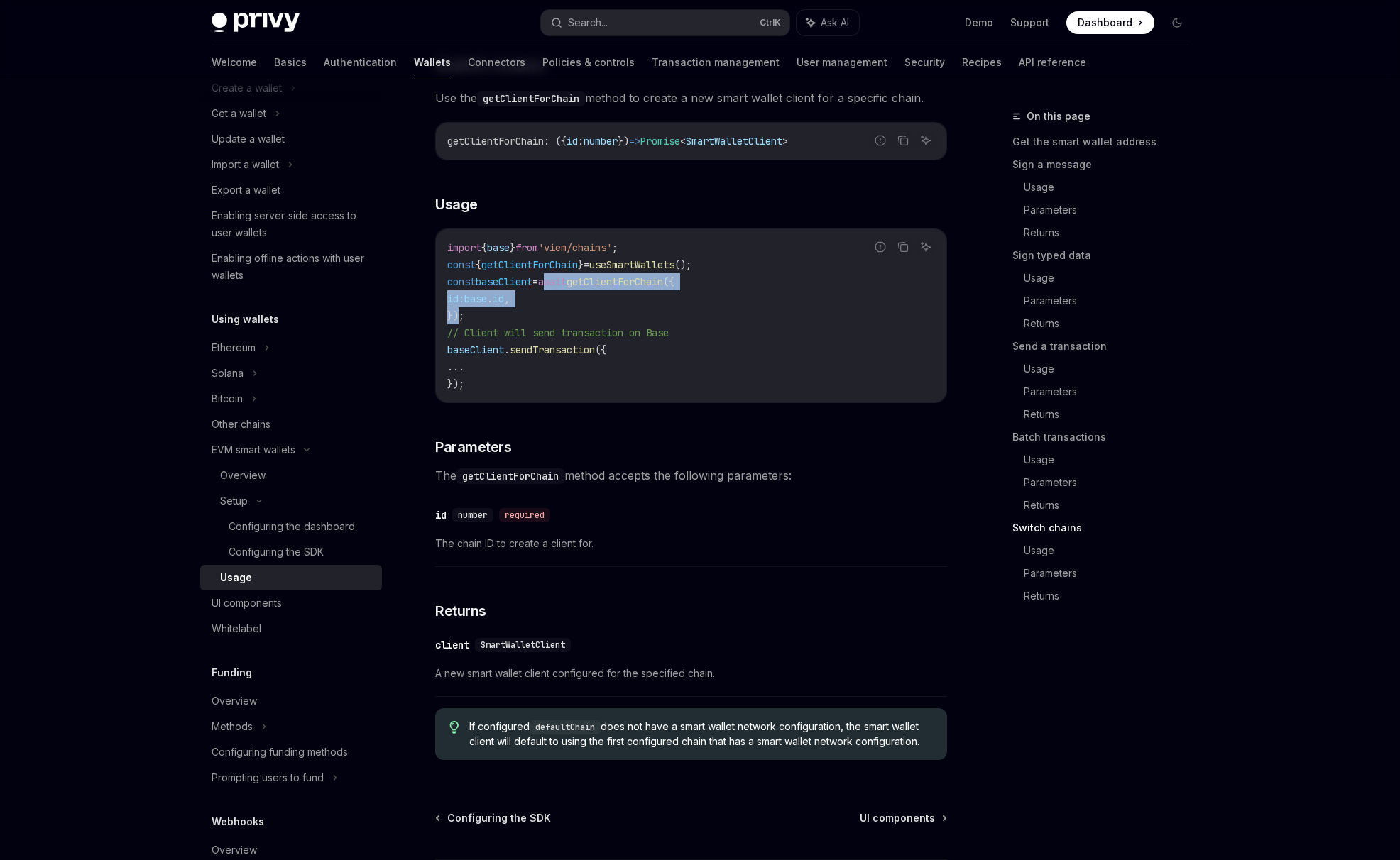
scroll to position [3245, 0]
